Goal: Information Seeking & Learning: Learn about a topic

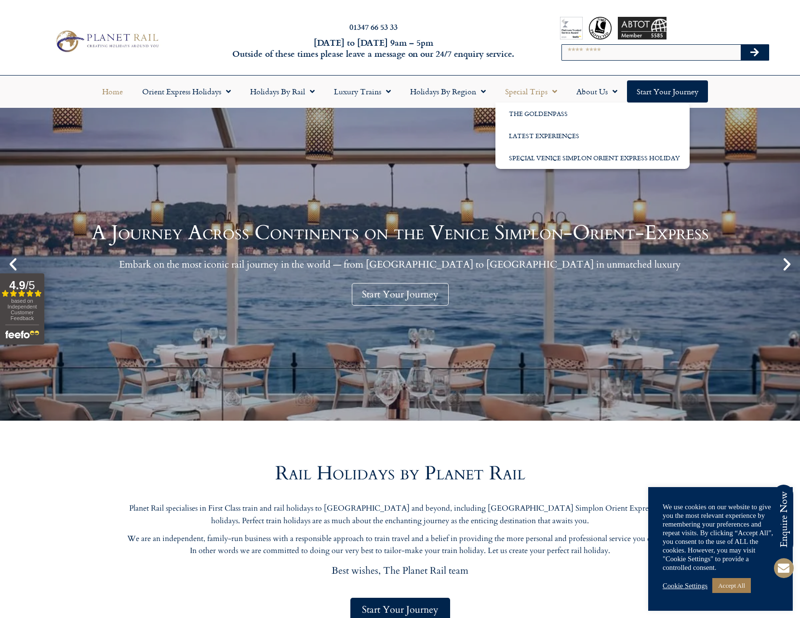
click at [533, 93] on link "Special Trips" at bounding box center [530, 91] width 71 height 22
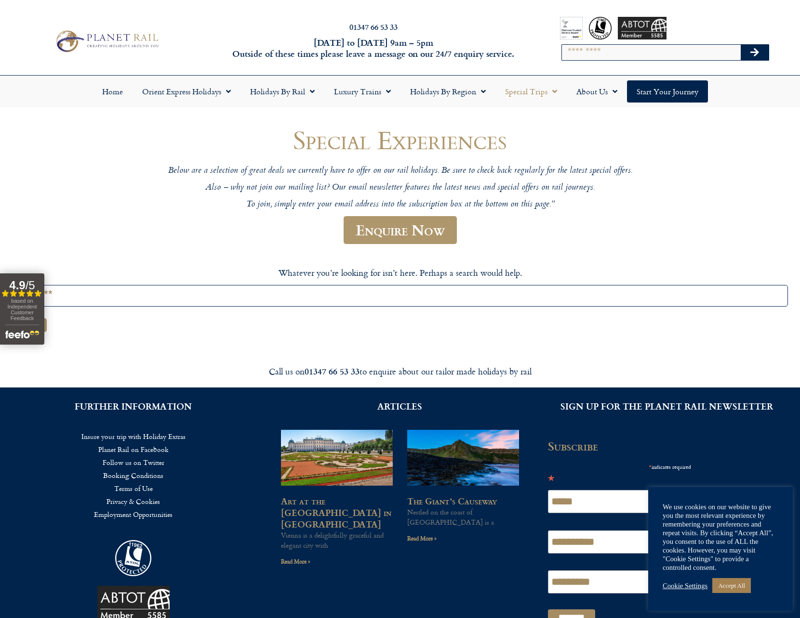
click at [94, 36] on img at bounding box center [107, 41] width 110 height 27
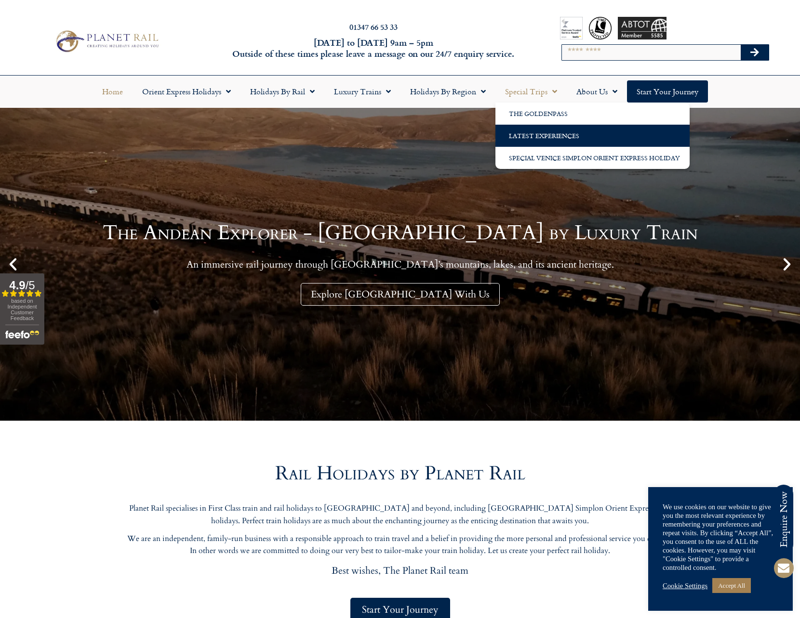
click at [528, 138] on link "Latest Experiences" at bounding box center [592, 136] width 194 height 22
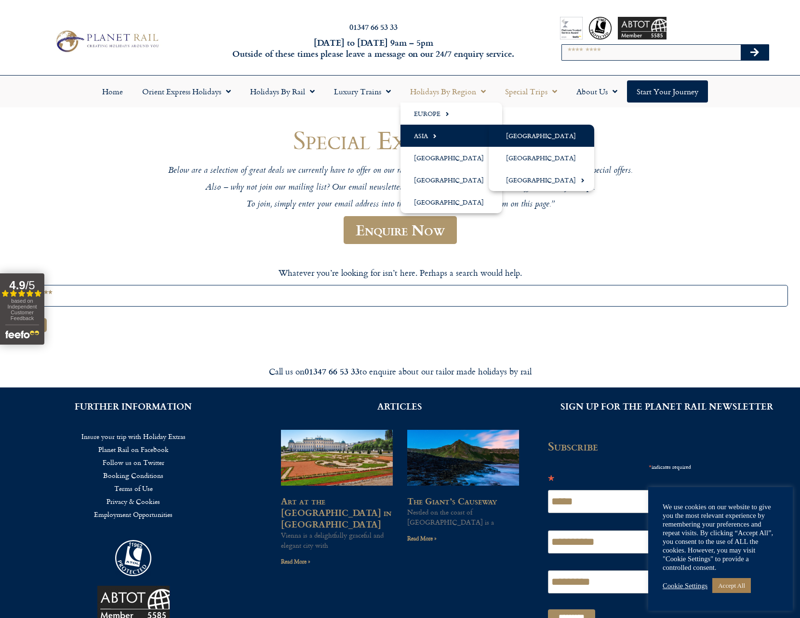
click at [536, 134] on link "[GEOGRAPHIC_DATA]" at bounding box center [540, 136] width 105 height 22
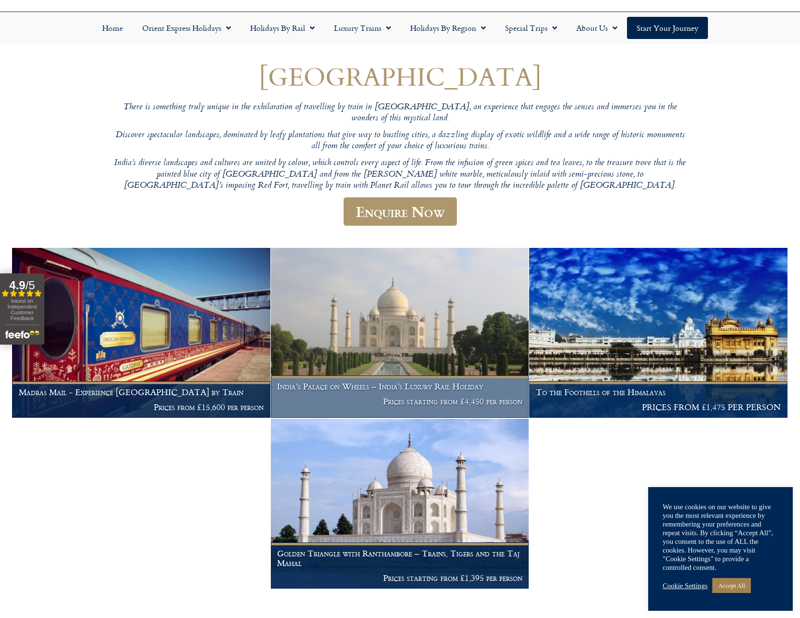
scroll to position [75, 0]
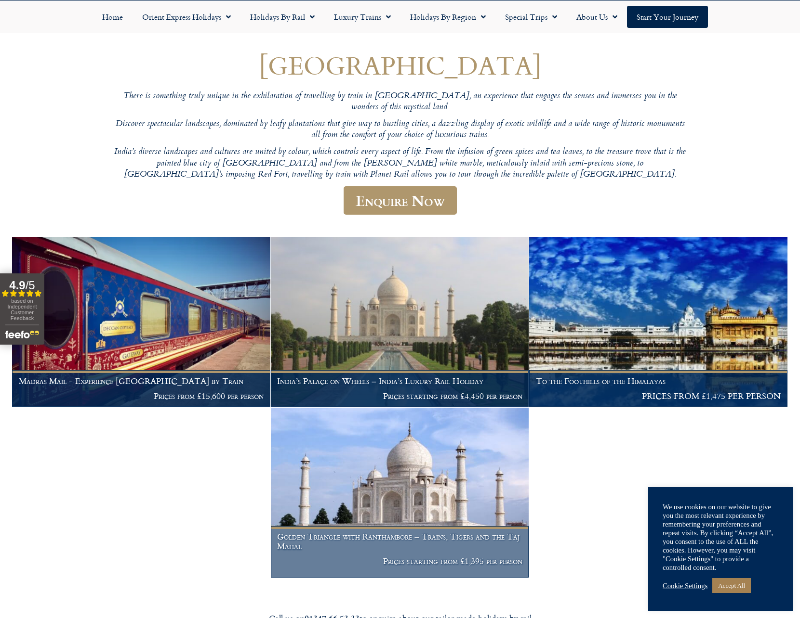
click at [399, 486] on img at bounding box center [400, 493] width 258 height 170
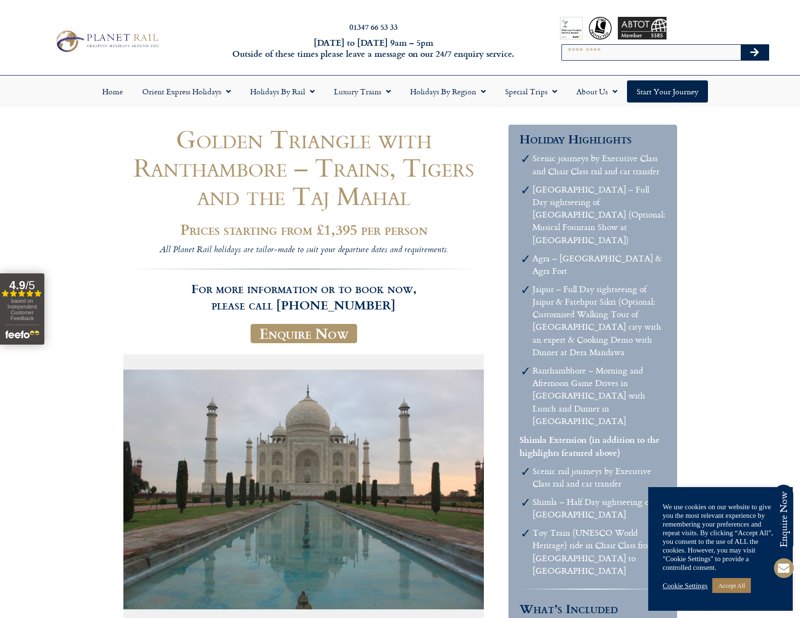
drag, startPoint x: 350, startPoint y: 5, endPoint x: 364, endPoint y: 8, distance: 14.2
click at [350, 5] on header "01347 66 53 33 Monday to Friday 9am – 5pm Outside of these times please leave a…" at bounding box center [400, 54] width 800 height 108
drag, startPoint x: 223, startPoint y: 296, endPoint x: 233, endPoint y: 296, distance: 10.6
click at [223, 296] on h3 "For more information or to book now, please call 01347 66 53 33" at bounding box center [303, 291] width 361 height 44
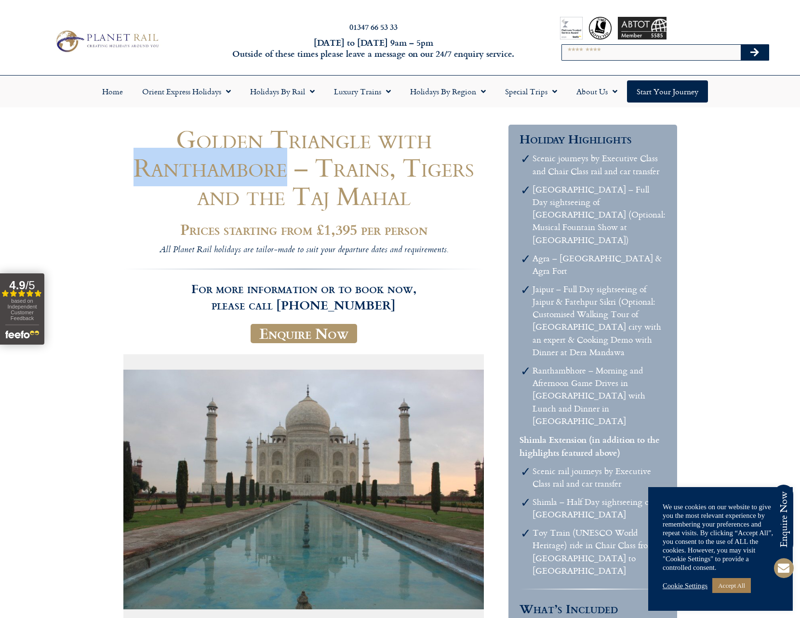
drag, startPoint x: 330, startPoint y: 171, endPoint x: 166, endPoint y: 174, distance: 163.8
click at [166, 174] on h1 "Golden Triangle with Ranthambore – Trains, Tigers and the Taj Mahal" at bounding box center [303, 167] width 361 height 85
copy h1 "Ranthambore"
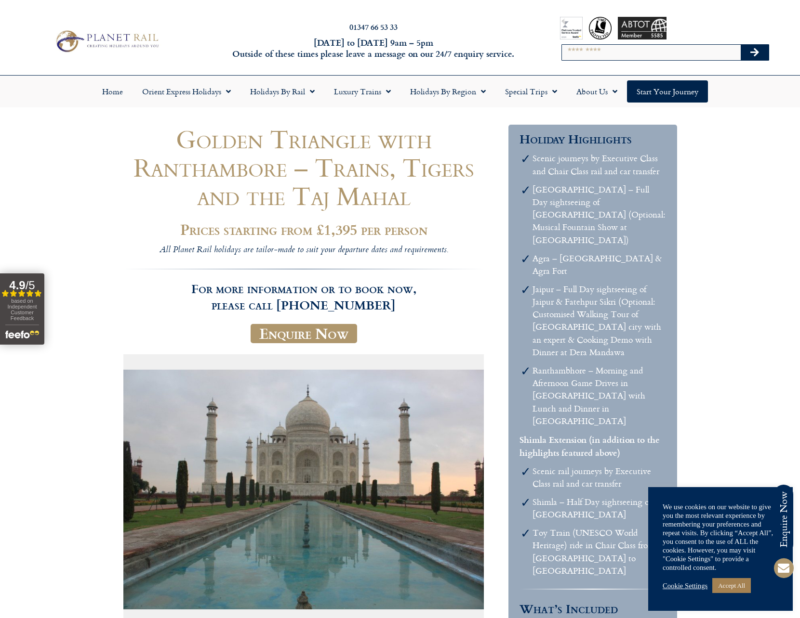
click at [676, 55] on input "Search" at bounding box center [651, 52] width 178 height 15
paste input "**********"
type input "**********"
click at [778, 54] on div "**********" at bounding box center [665, 41] width 264 height 68
click at [743, 55] on button "Search" at bounding box center [754, 52] width 28 height 15
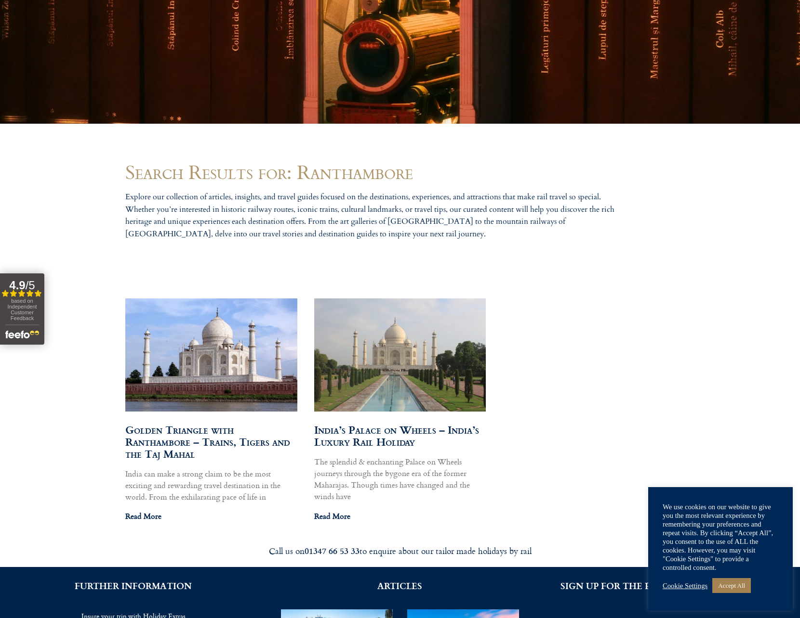
scroll to position [375, 0]
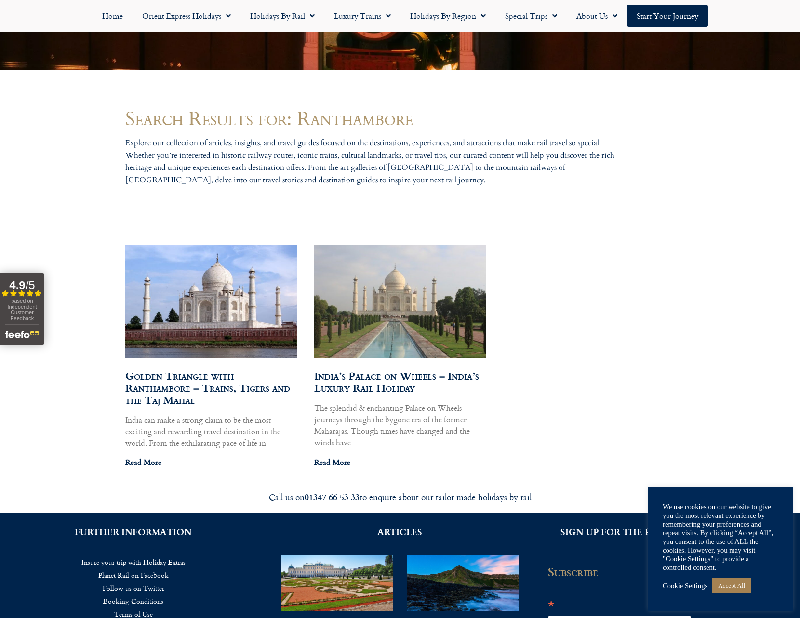
click at [420, 329] on img at bounding box center [399, 301] width 173 height 116
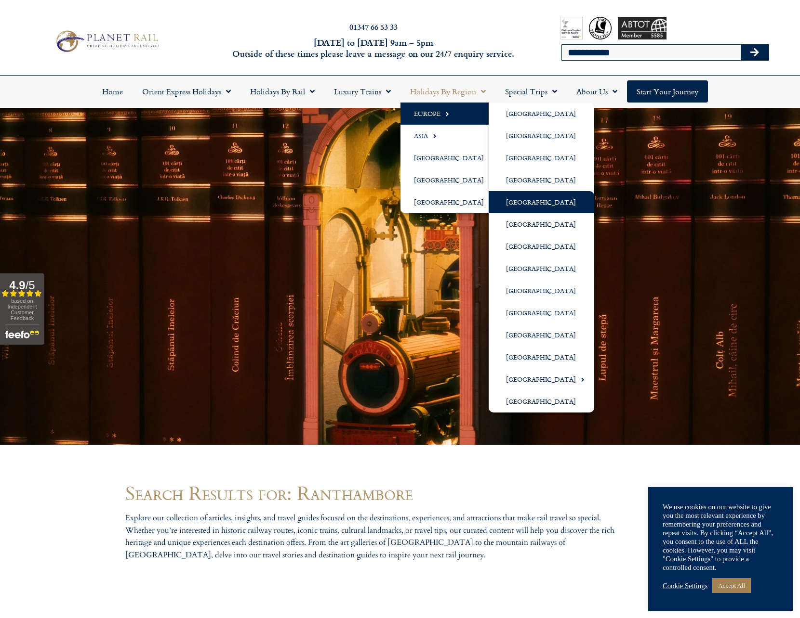
click at [524, 204] on link "[GEOGRAPHIC_DATA]" at bounding box center [540, 202] width 105 height 22
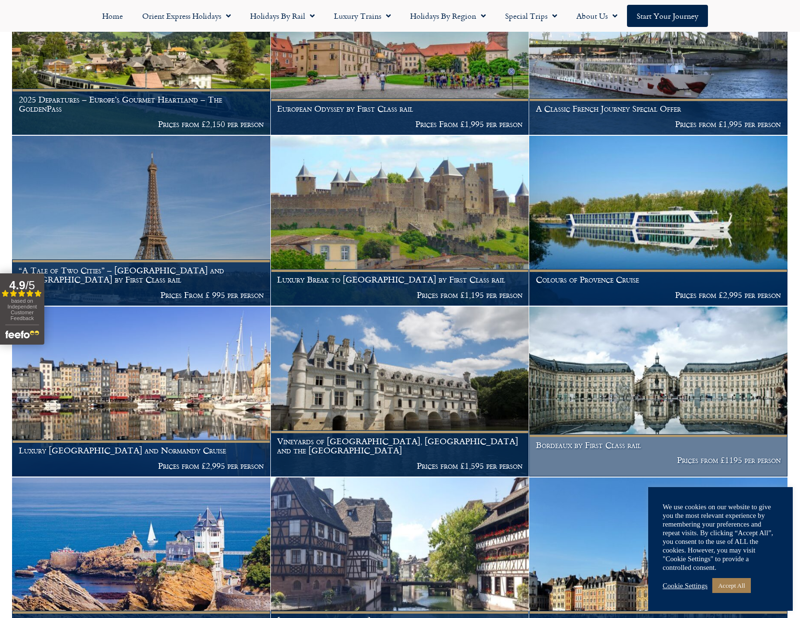
scroll to position [504, 0]
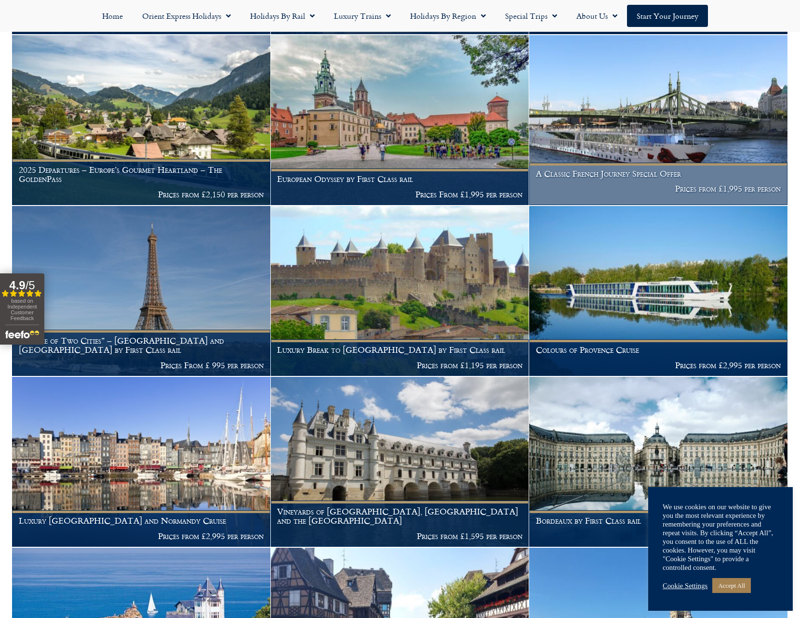
click at [612, 122] on img at bounding box center [658, 120] width 258 height 170
